Goal: Information Seeking & Learning: Learn about a topic

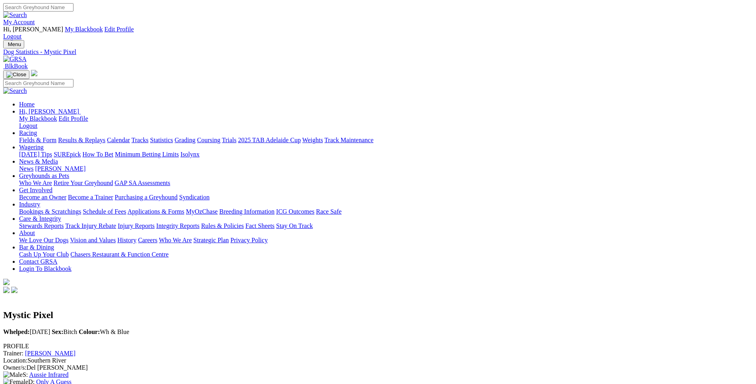
scroll to position [1, 0]
click at [56, 136] on link "Fields & Form" at bounding box center [37, 139] width 37 height 7
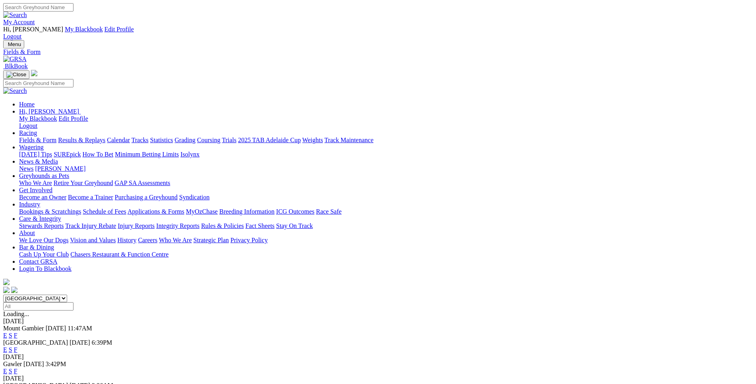
select select "WA"
click option "Western Australia" at bounding box center [0, 0] width 0 height 0
click at [7, 332] on link "E" at bounding box center [5, 335] width 4 height 7
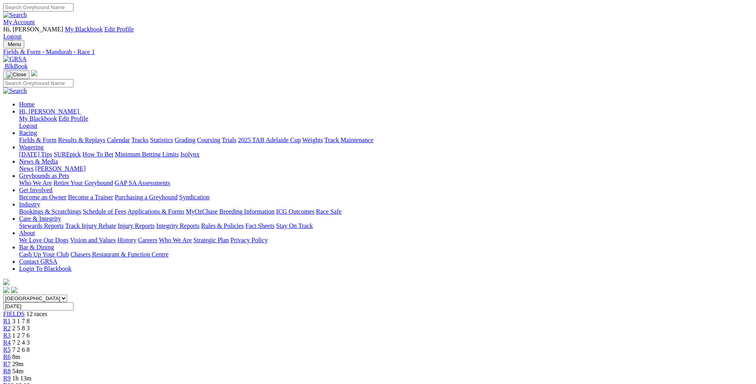
click at [11, 325] on link "R2" at bounding box center [7, 328] width 8 height 7
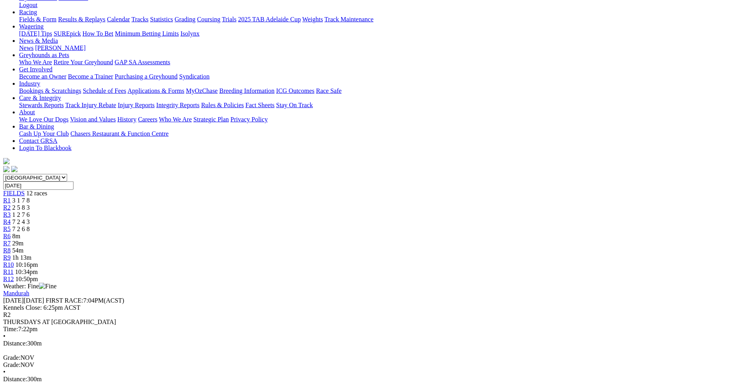
scroll to position [121, 0]
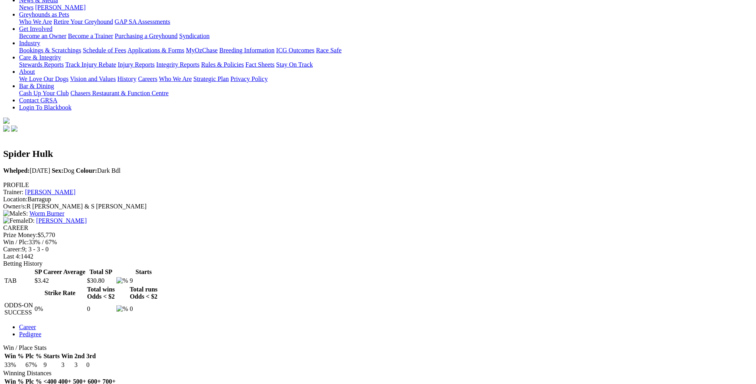
scroll to position [162, 0]
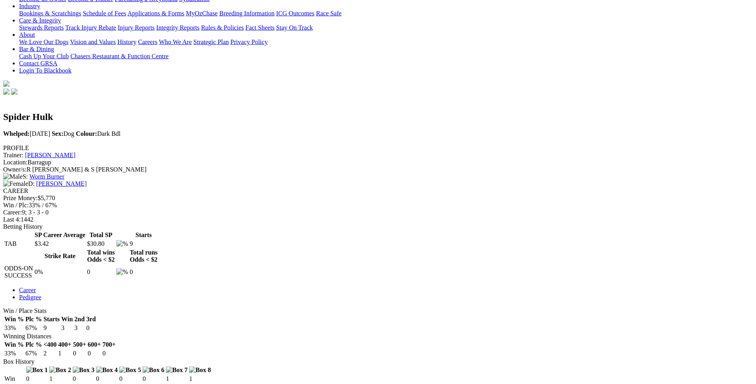
scroll to position [201, 0]
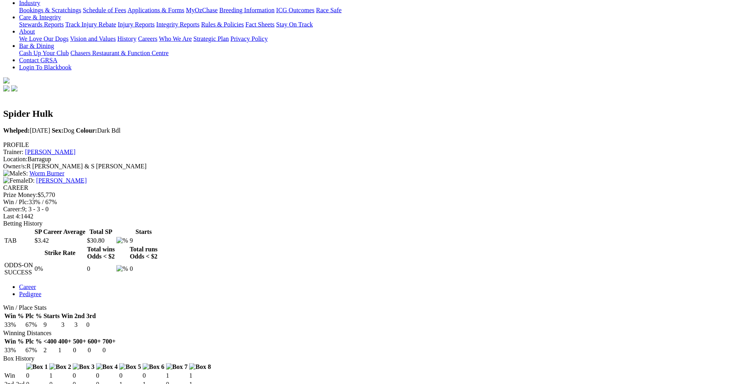
drag, startPoint x: 161, startPoint y: 183, endPoint x: 479, endPoint y: 180, distance: 317.8
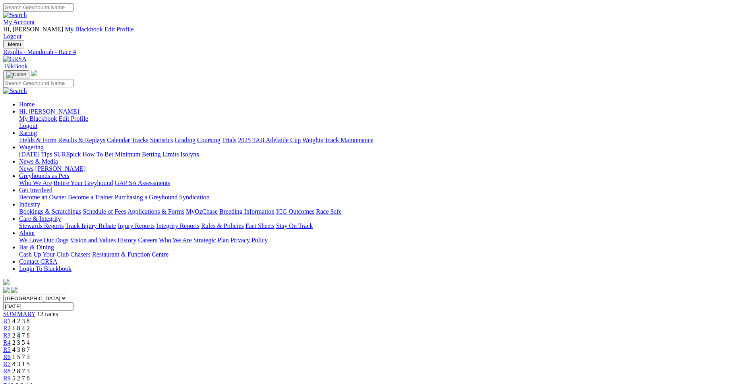
click at [273, 332] on div "R3 2 4 7 8" at bounding box center [378, 335] width 750 height 7
click at [11, 332] on link "R3" at bounding box center [7, 335] width 8 height 7
click at [73, 302] on input "Thursday, 7 Aug 2025" at bounding box center [38, 306] width 70 height 8
type input "[DATE]"
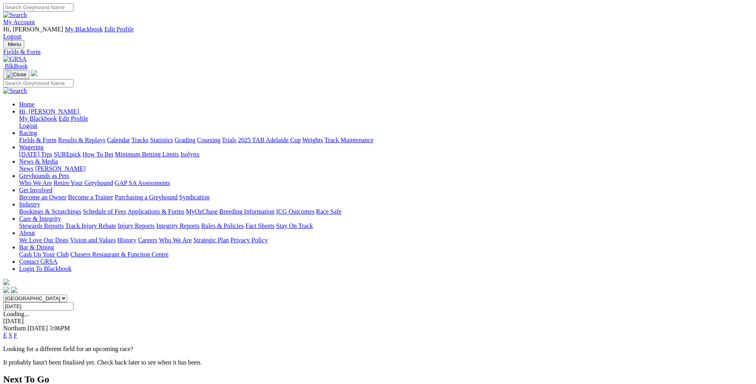
click at [56, 137] on link "Fields & Form" at bounding box center [37, 140] width 37 height 7
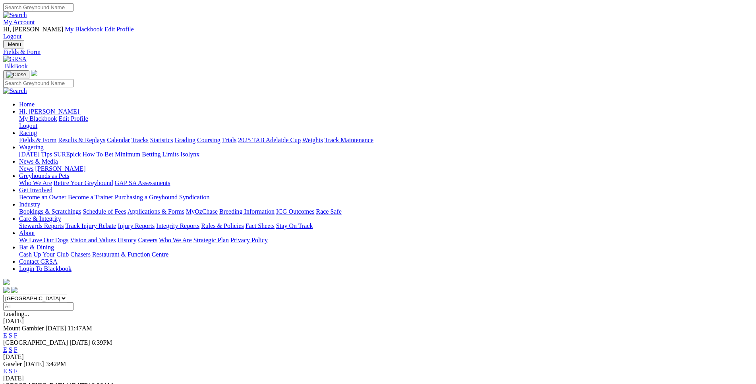
click at [3, 295] on select "South Australia New South Wales Northern Territory Queensland Tasmania Victoria…" at bounding box center [35, 299] width 64 height 8
select select "WA"
click option "[GEOGRAPHIC_DATA]" at bounding box center [0, 0] width 0 height 0
click at [7, 332] on link "E" at bounding box center [5, 335] width 4 height 7
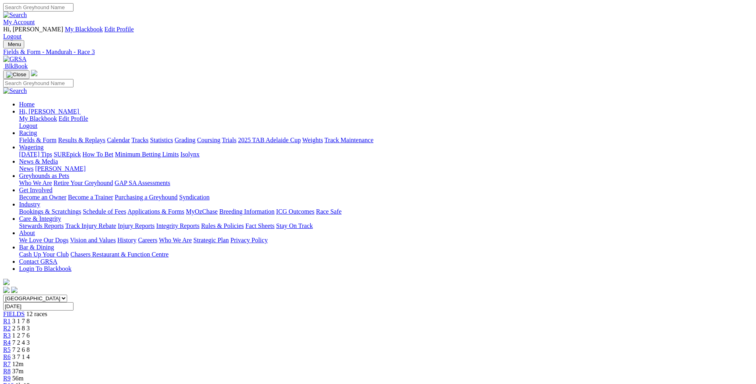
scroll to position [121, 0]
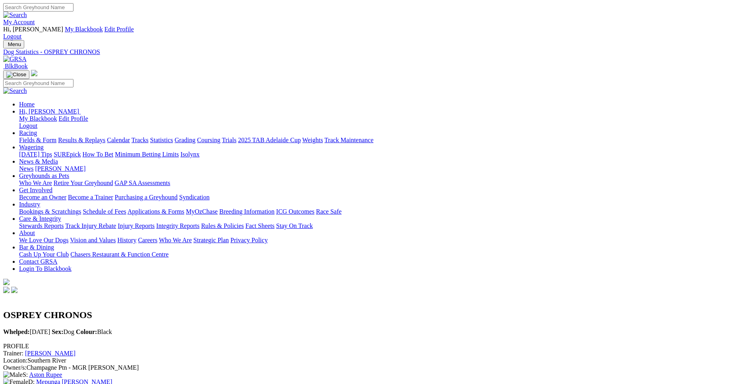
scroll to position [405, 0]
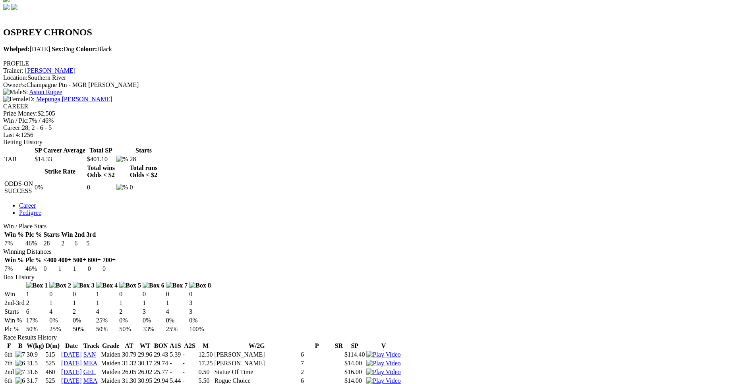
scroll to position [324, 0]
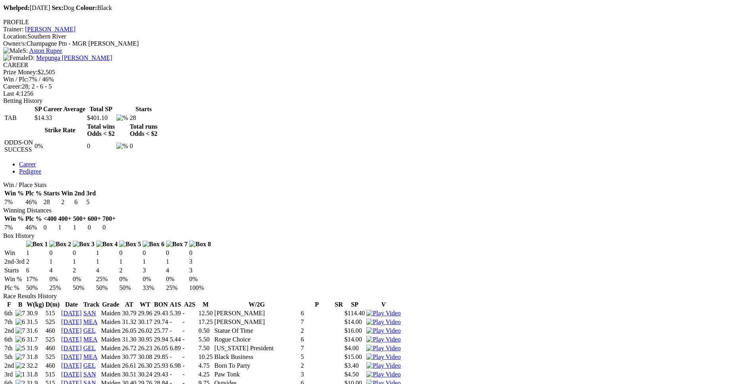
drag, startPoint x: 167, startPoint y: 289, endPoint x: 474, endPoint y: 290, distance: 307.0
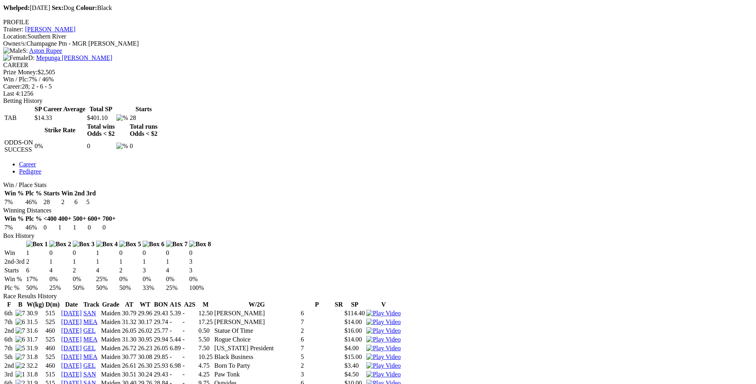
drag, startPoint x: 167, startPoint y: 169, endPoint x: 341, endPoint y: 170, distance: 174.0
drag, startPoint x: 164, startPoint y: 250, endPoint x: 483, endPoint y: 250, distance: 319.4
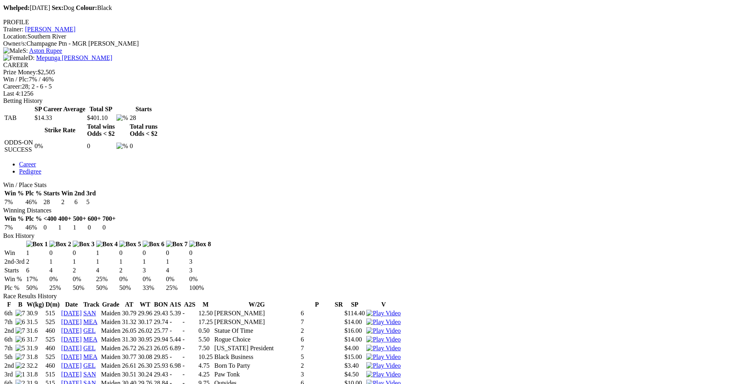
drag, startPoint x: 215, startPoint y: 300, endPoint x: 479, endPoint y: 298, distance: 263.4
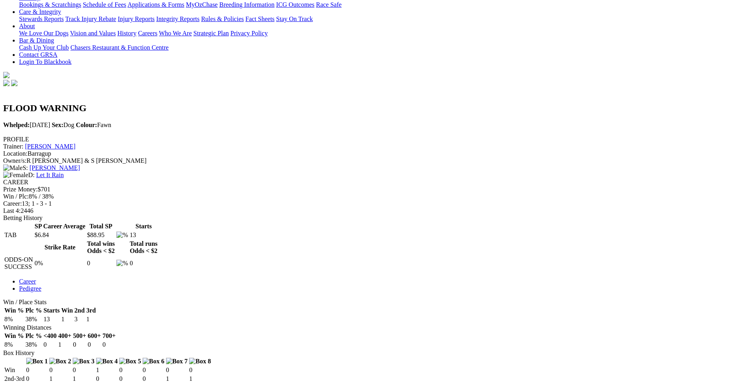
scroll to position [207, 0]
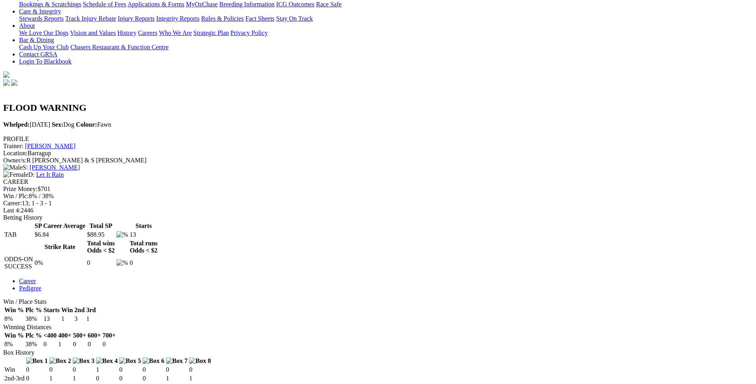
drag, startPoint x: 170, startPoint y: 238, endPoint x: 467, endPoint y: 241, distance: 296.7
